Goal: Navigation & Orientation: Find specific page/section

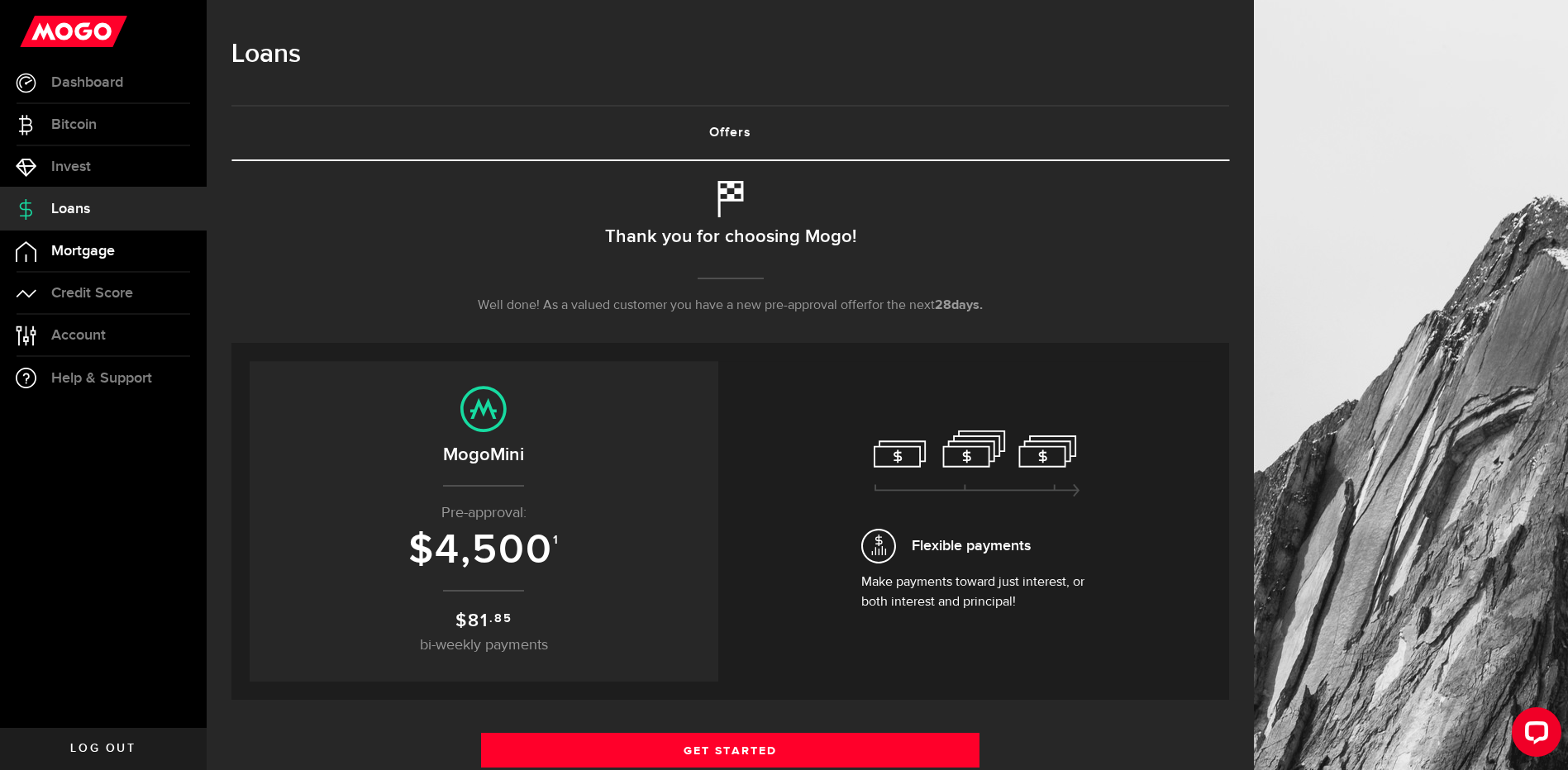
click at [71, 254] on span "Mortgage" at bounding box center [83, 251] width 64 height 15
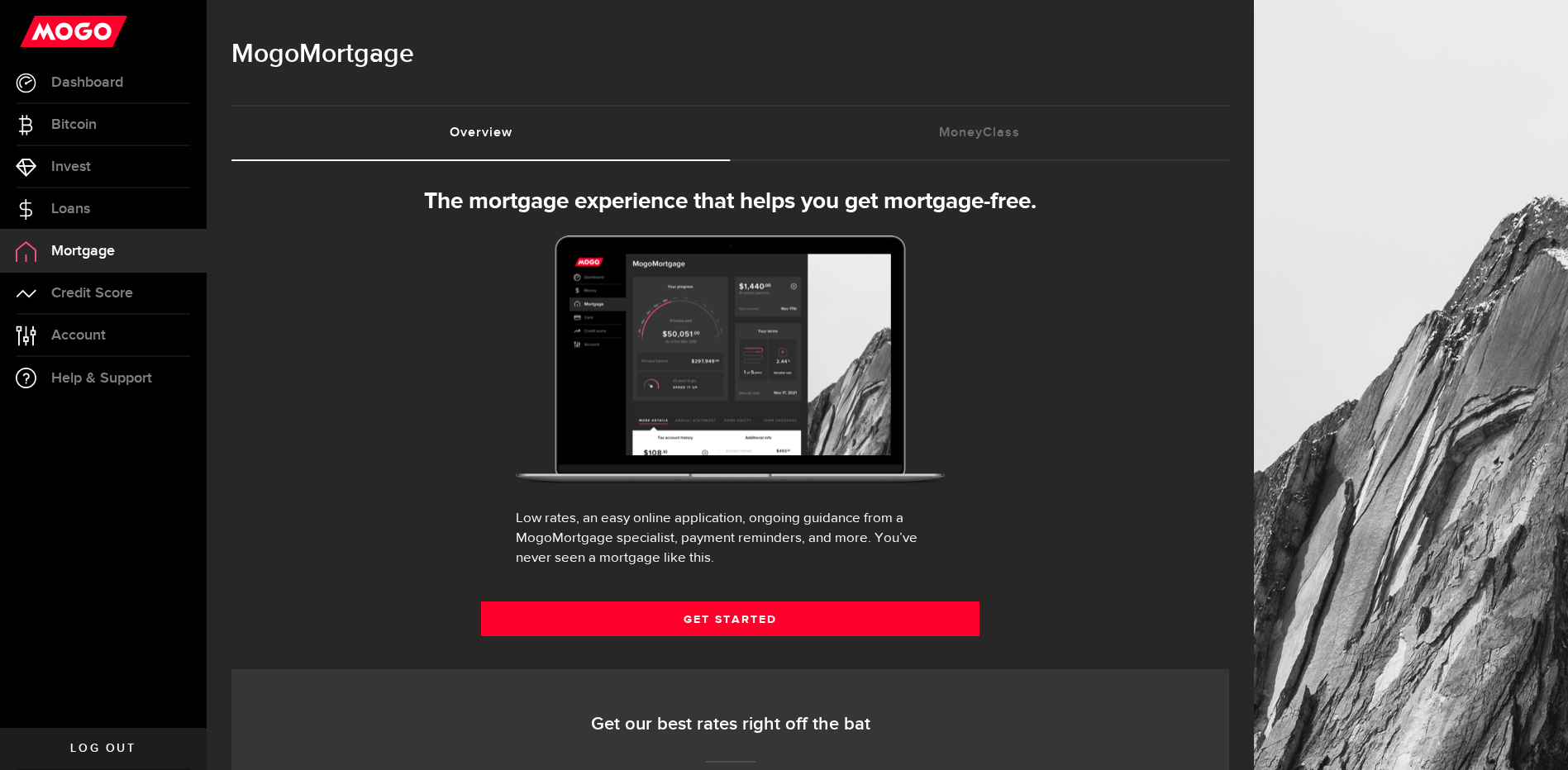
select select "3knYdhfXw4iYoq2m0WGQES"
click at [98, 336] on span "Account" at bounding box center [78, 335] width 55 height 15
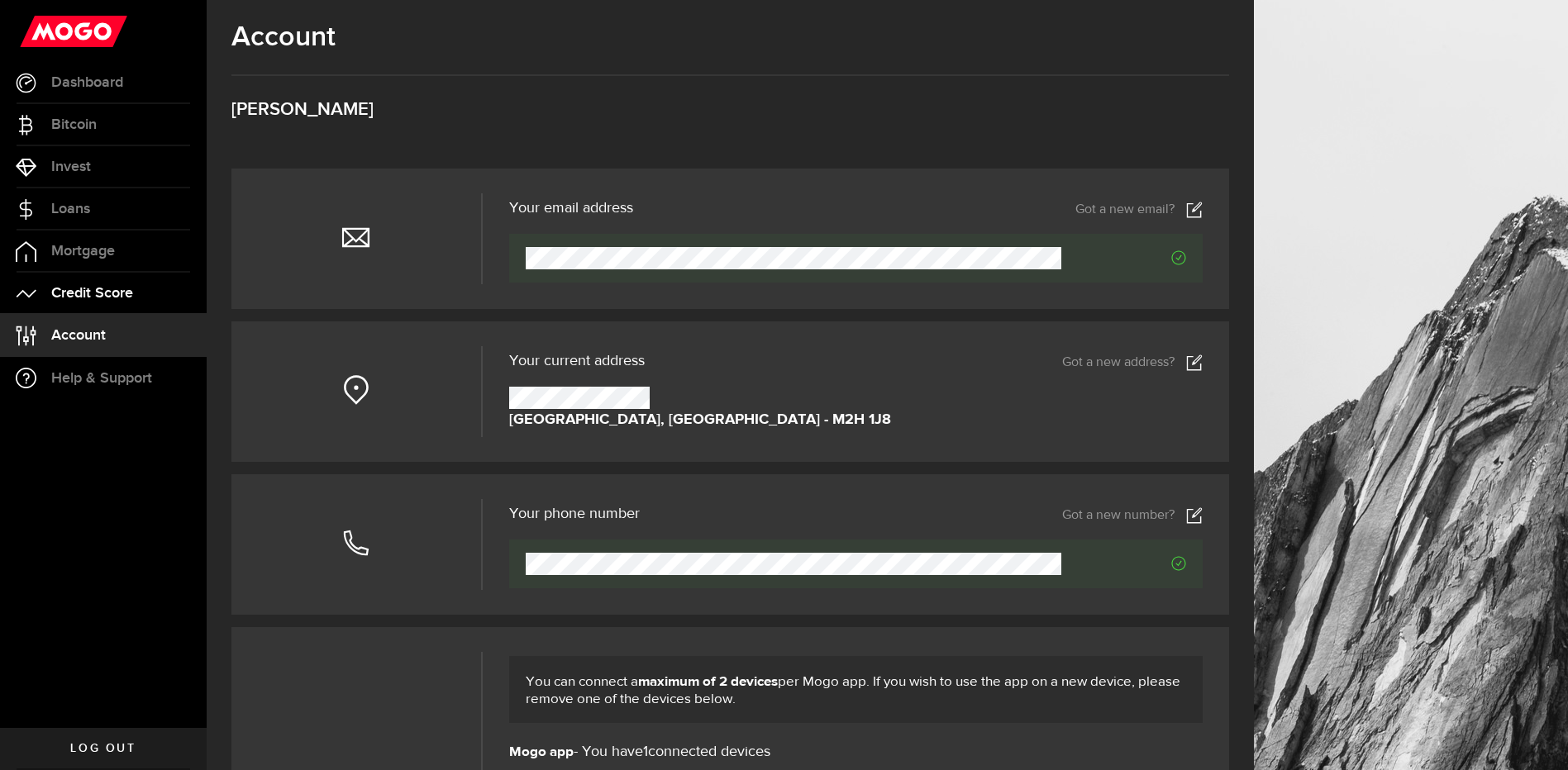
click at [93, 300] on span "Credit Score" at bounding box center [92, 293] width 82 height 15
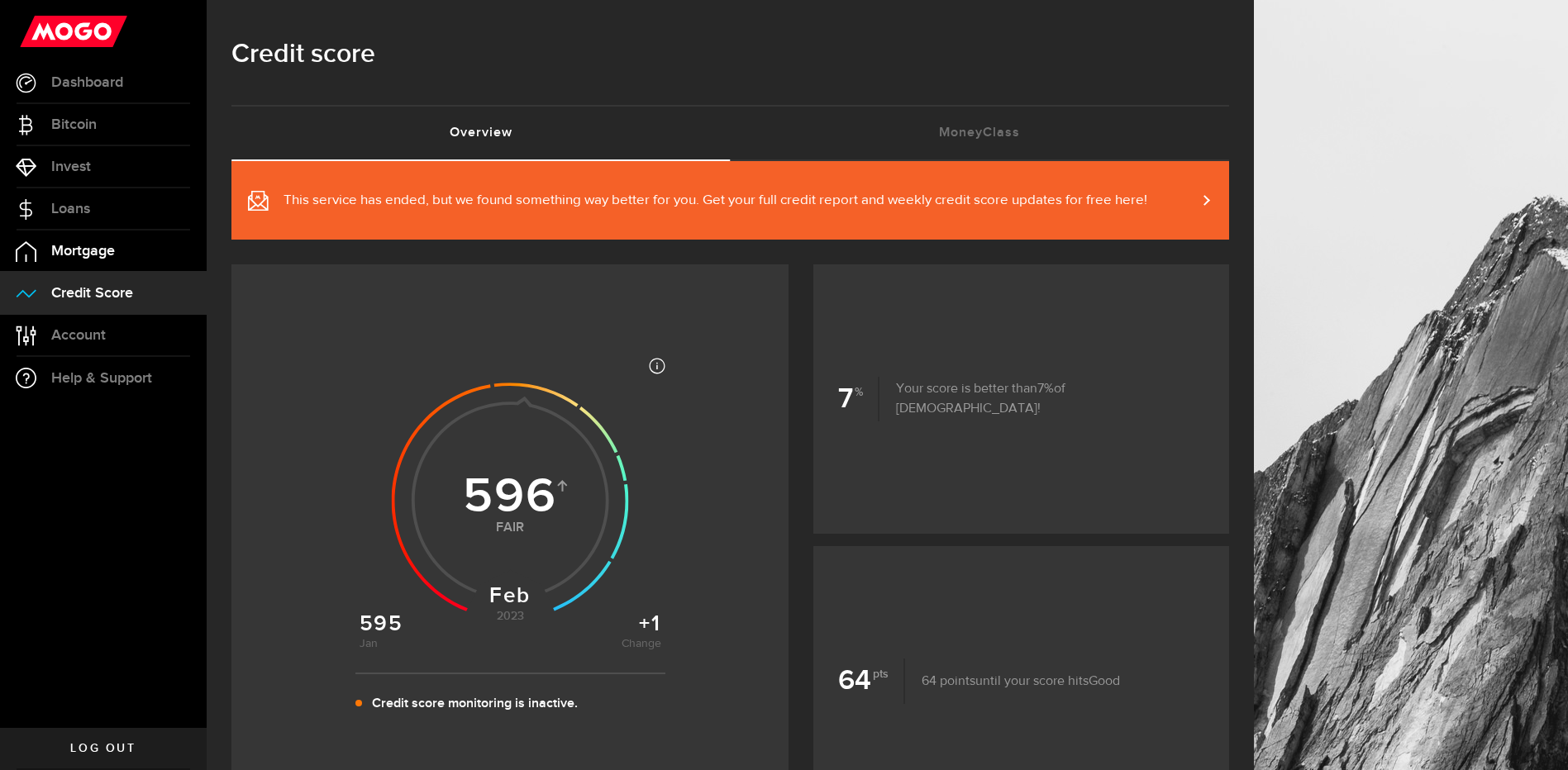
click at [105, 262] on link "Mortgage" at bounding box center [103, 251] width 206 height 41
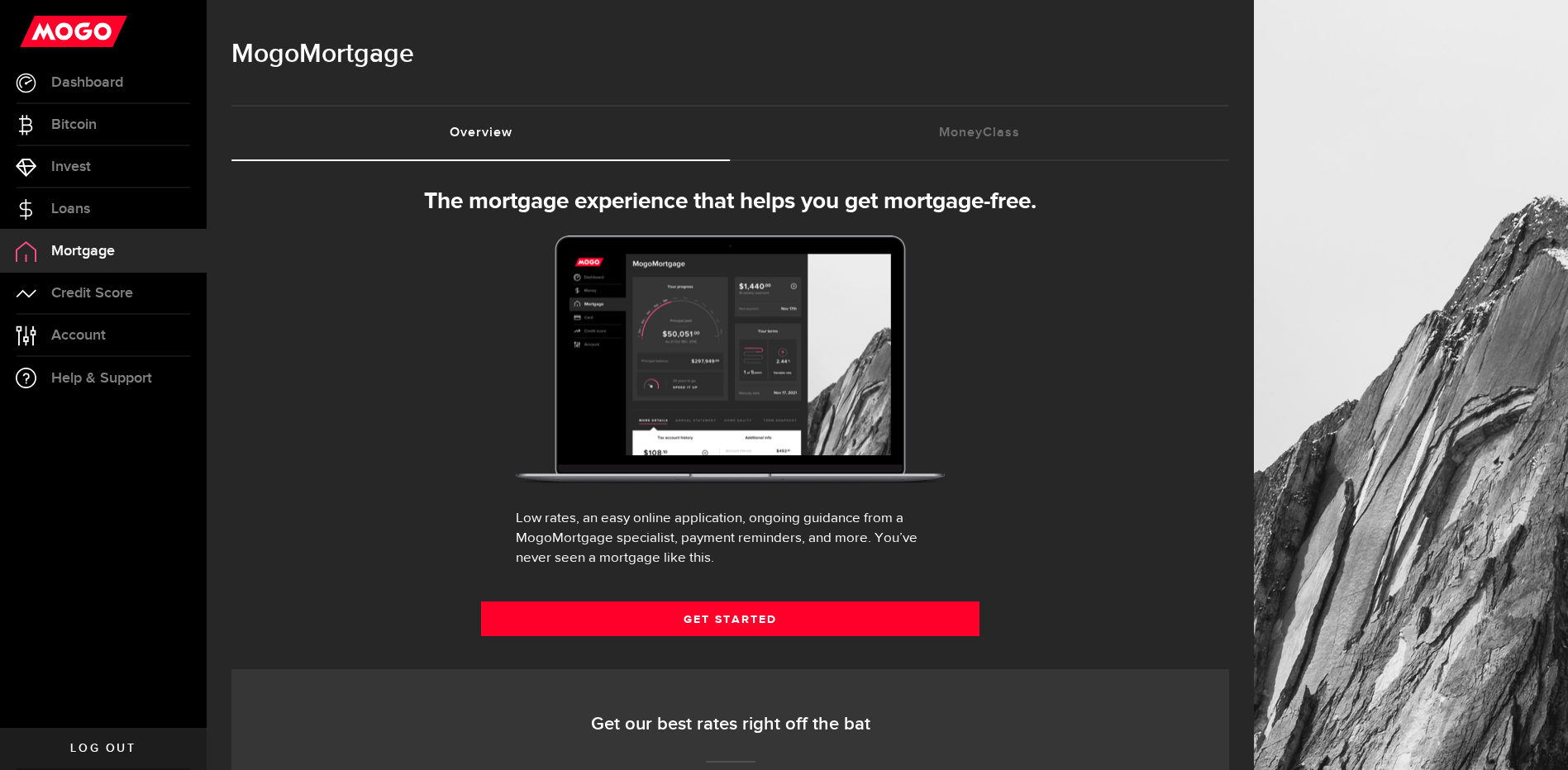
select select "3knYdhfXw4iYoq2m0WGQES"
click at [79, 221] on link "Loans" at bounding box center [103, 208] width 206 height 41
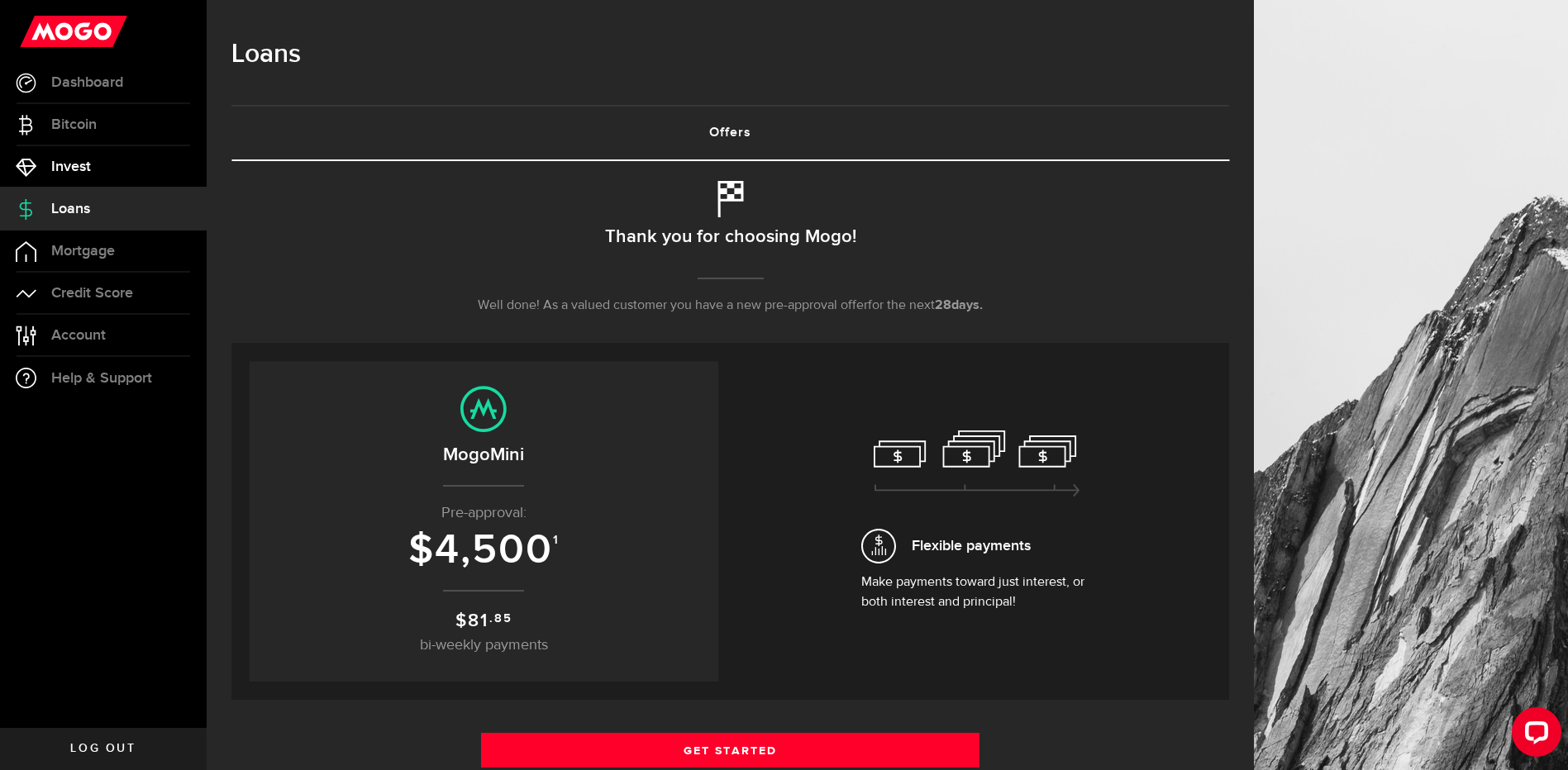
click at [94, 175] on link "Invest" at bounding box center [103, 166] width 206 height 41
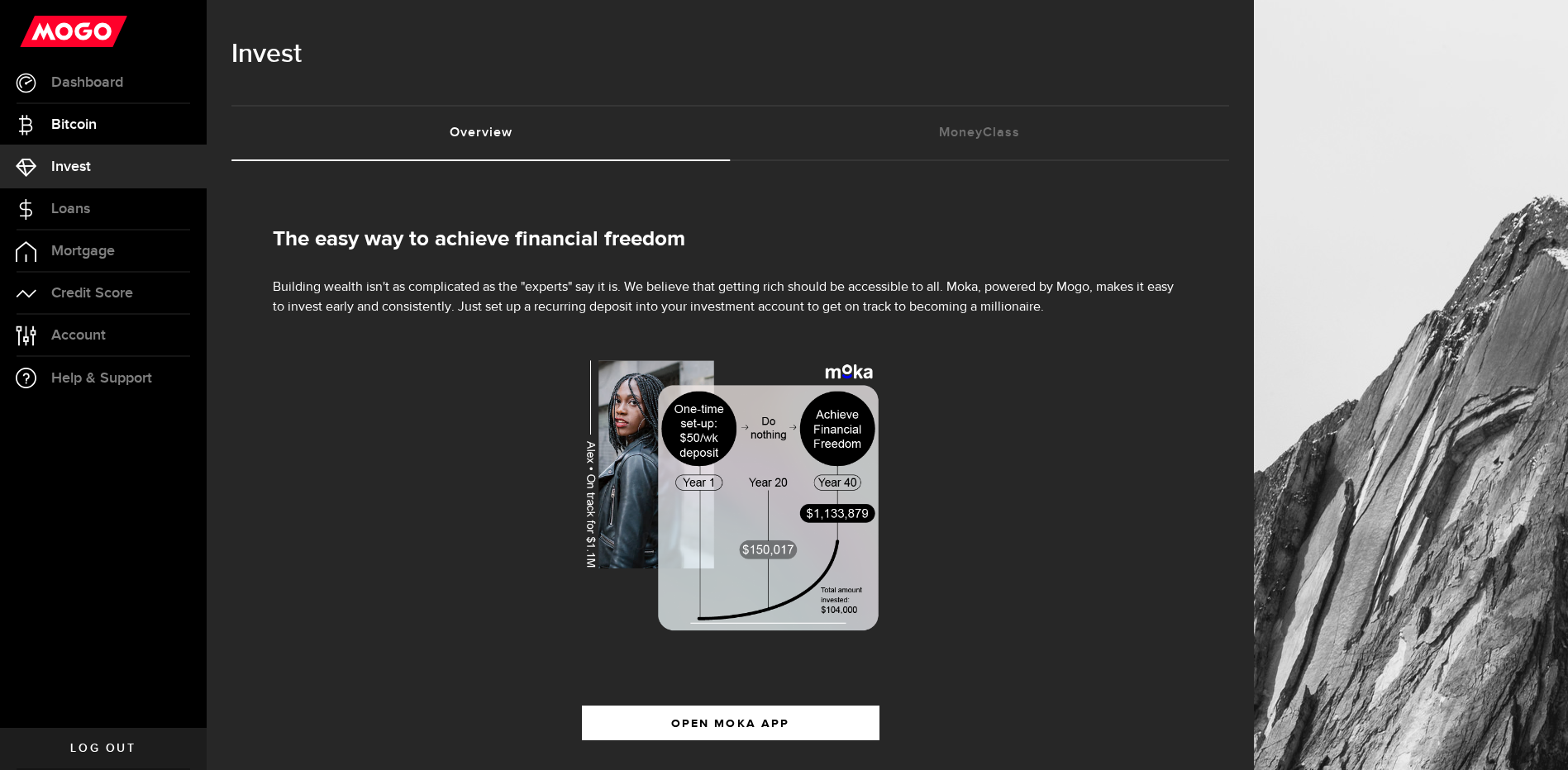
click at [92, 133] on link "Bitcoin" at bounding box center [103, 124] width 206 height 41
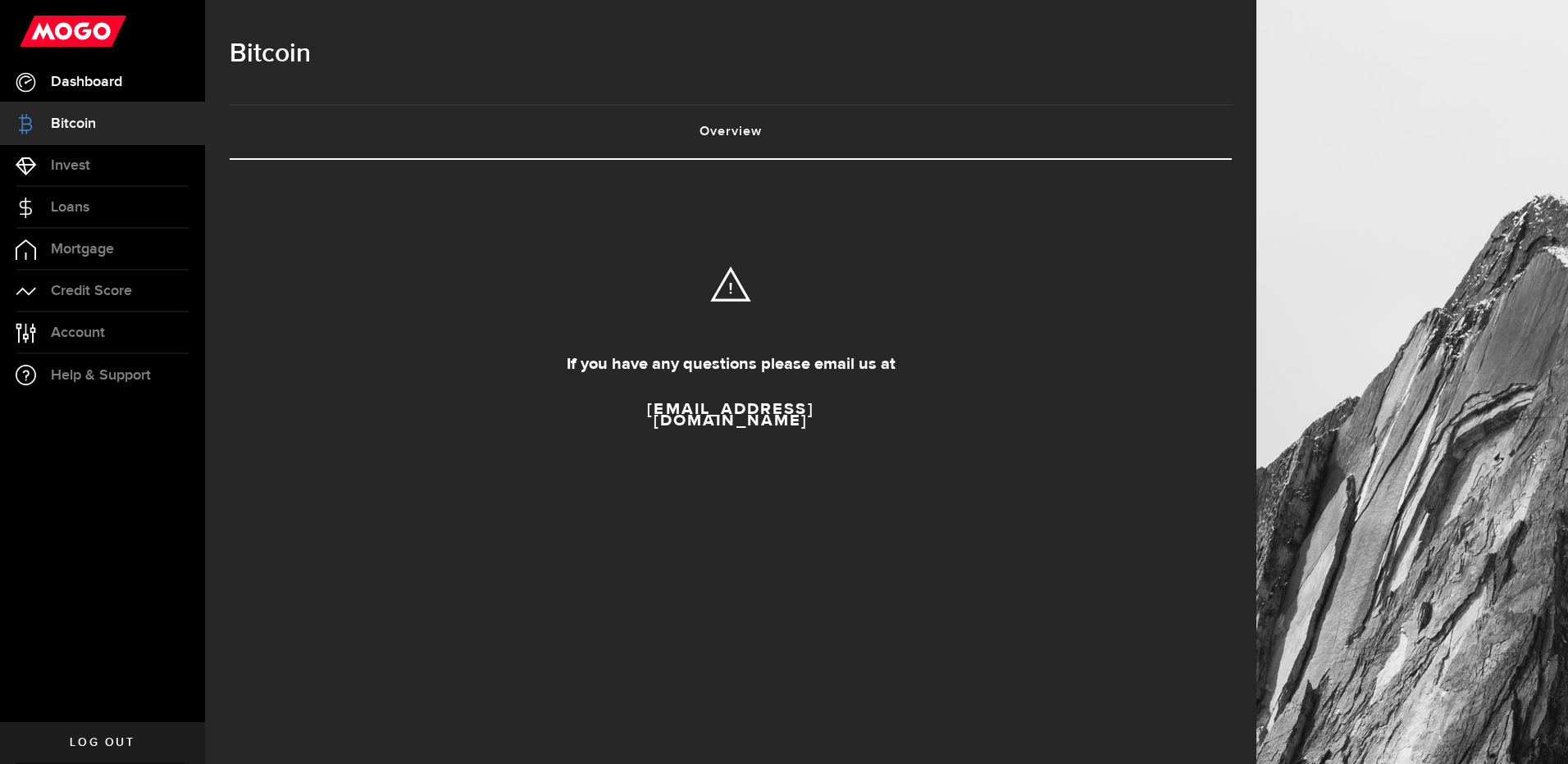
click at [144, 95] on link "Dashboard" at bounding box center [102, 81] width 205 height 41
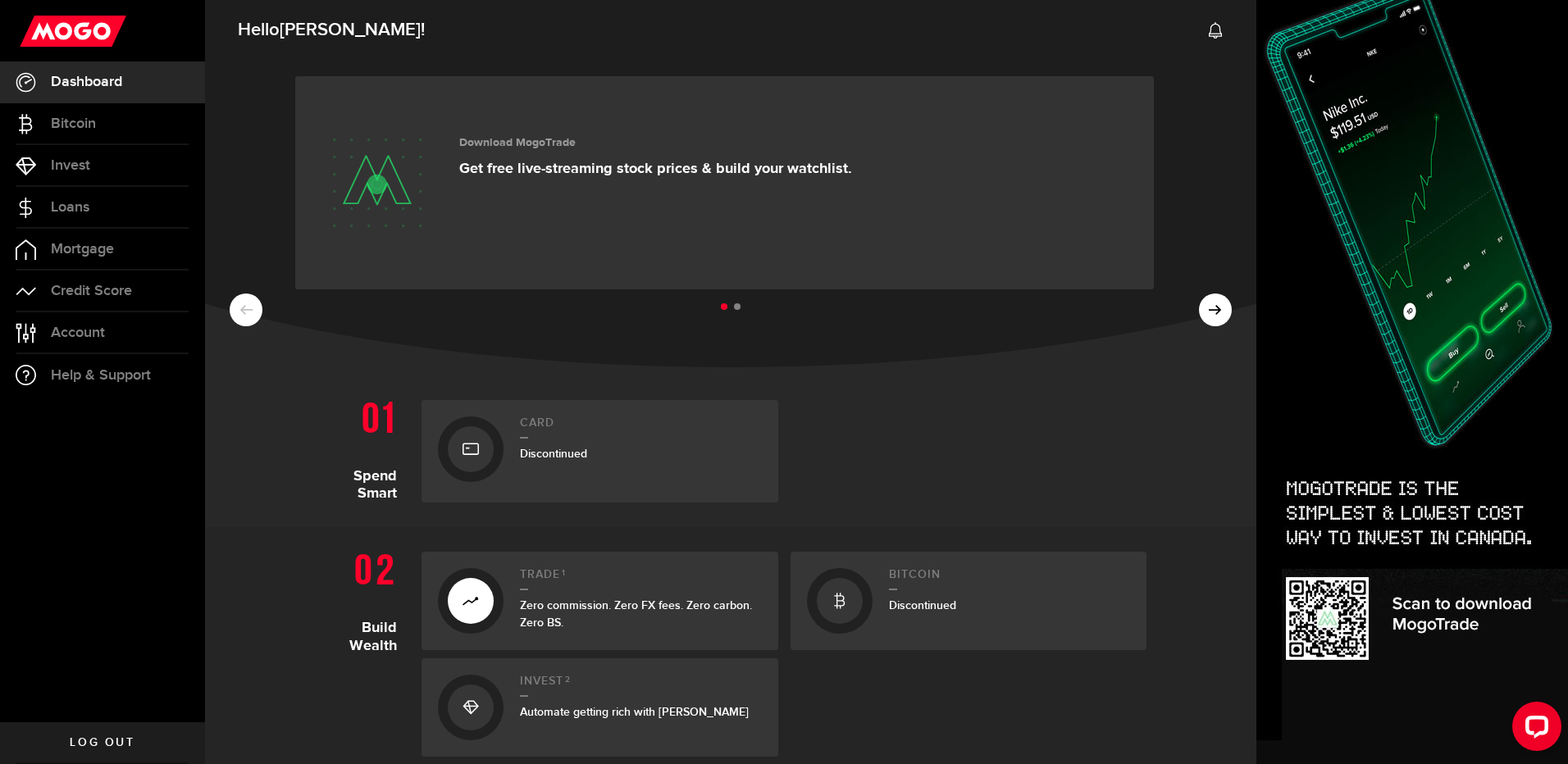
drag, startPoint x: 655, startPoint y: 168, endPoint x: 686, endPoint y: 187, distance: 36.4
click at [655, 171] on p "Get free live-streaming stock prices & build your watchlist." at bounding box center [656, 168] width 393 height 18
click at [88, 743] on span "Log out" at bounding box center [102, 742] width 65 height 12
